Goal: Navigation & Orientation: Find specific page/section

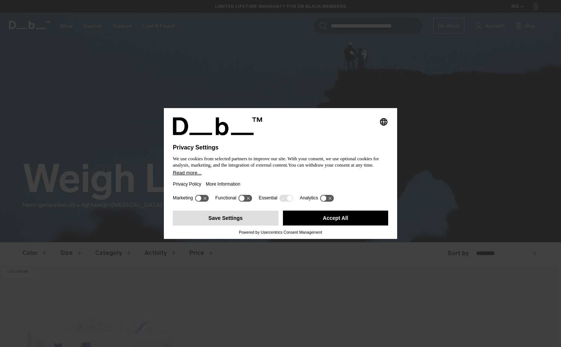
click at [243, 223] on button "Save Settings" at bounding box center [226, 218] width 106 height 15
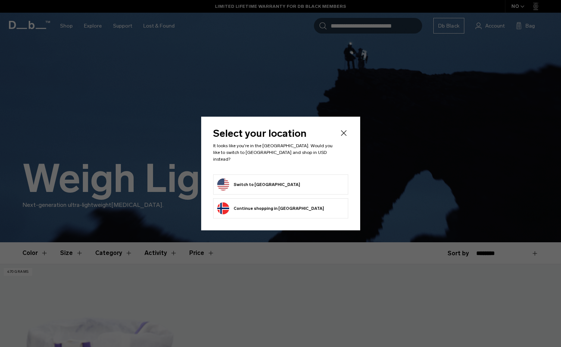
click at [281, 180] on form "Switch to United States" at bounding box center [280, 185] width 127 height 12
click at [262, 179] on button "Switch to United States" at bounding box center [258, 185] width 83 height 12
drag, startPoint x: 262, startPoint y: 179, endPoint x: 275, endPoint y: 176, distance: 13.6
click at [262, 179] on button "Switch to United States" at bounding box center [258, 185] width 83 height 12
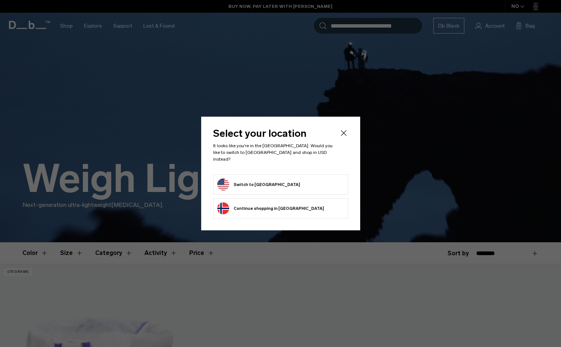
drag, startPoint x: 260, startPoint y: 182, endPoint x: 234, endPoint y: 180, distance: 26.6
click at [260, 182] on button "Switch to United States" at bounding box center [258, 185] width 83 height 12
drag, startPoint x: 234, startPoint y: 180, endPoint x: 222, endPoint y: 180, distance: 11.2
click at [232, 180] on button "Switch to United States" at bounding box center [258, 185] width 83 height 12
click at [222, 180] on button "Switch to United States" at bounding box center [258, 185] width 83 height 12
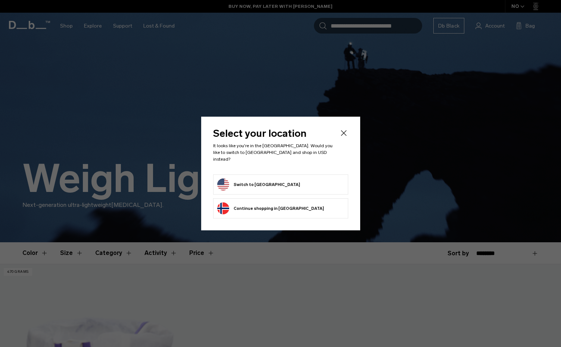
click at [222, 180] on button "Switch to United States" at bounding box center [258, 185] width 83 height 12
click at [345, 137] on icon "Close" at bounding box center [343, 133] width 9 height 9
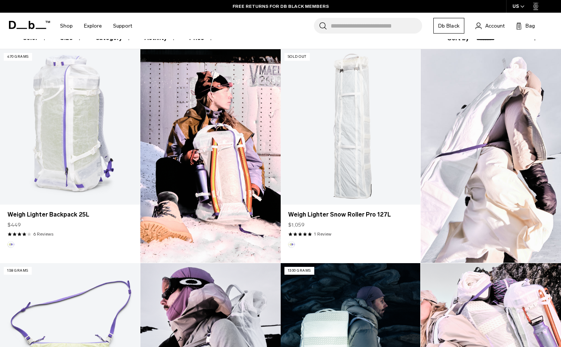
scroll to position [208, 0]
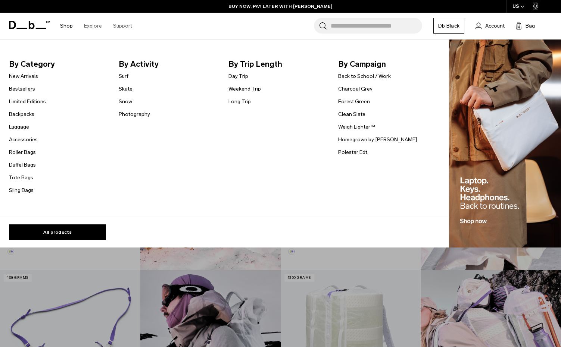
click at [27, 115] on link "Backpacks" at bounding box center [21, 114] width 25 height 8
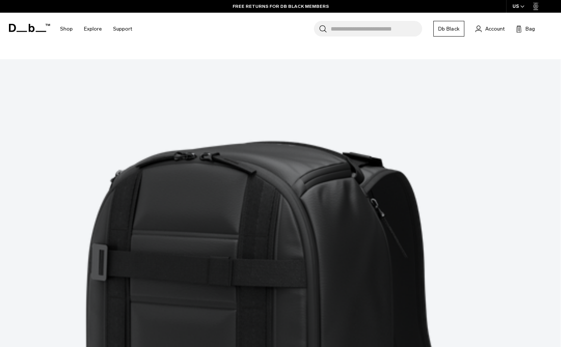
scroll to position [2174, 0]
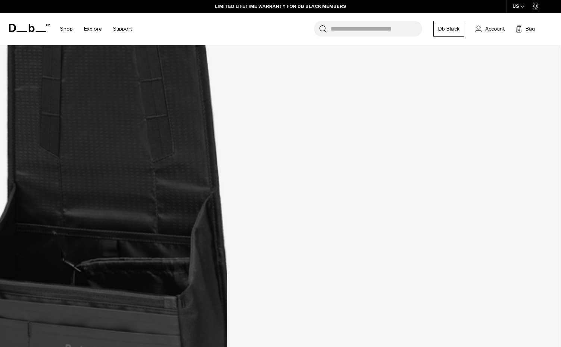
scroll to position [3117, 0]
